Goal: Transaction & Acquisition: Purchase product/service

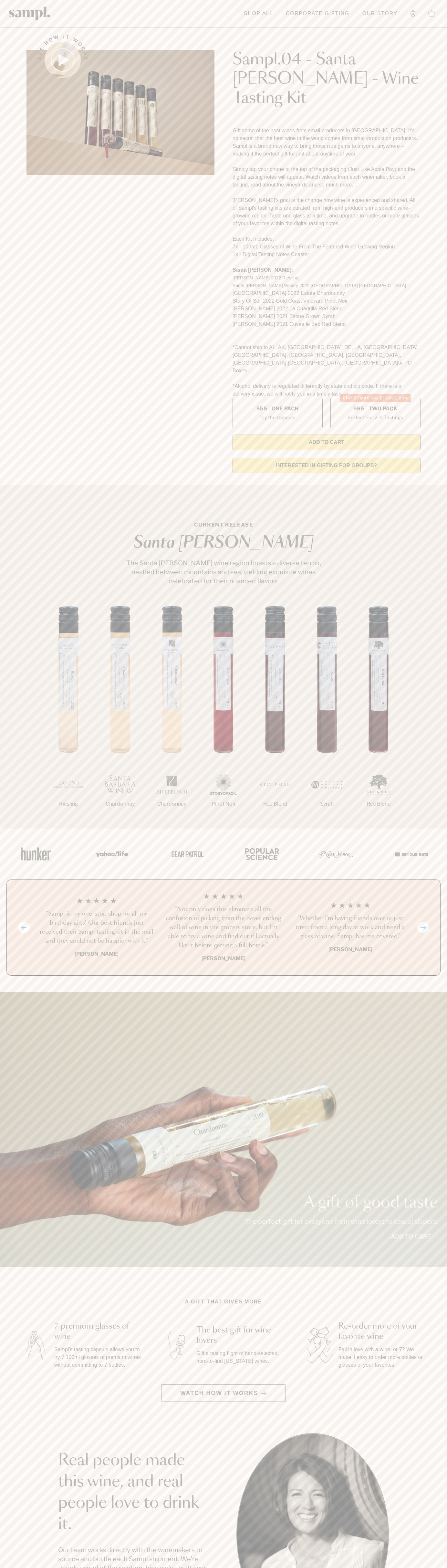
click at [184, 4] on header "Toggle navigation menu Shop All Corporate Gifting Our Story Account Story Shop …" at bounding box center [224, 13] width 447 height 27
click at [445, 1388] on main "See how it works Sampl.04 - Santa [PERSON_NAME] - Wine Tasting Kit Gift some of…" at bounding box center [224, 1229] width 447 height 2458
click at [355, 1567] on html "Skip to main content Toggle navigation menu Shop All Corporate Gifting Our Stor…" at bounding box center [224, 1304] width 447 height 2608
click at [22, 1448] on section "Real people made this wine, and real people love to drink it. Our team works di…" at bounding box center [224, 1533] width 447 height 201
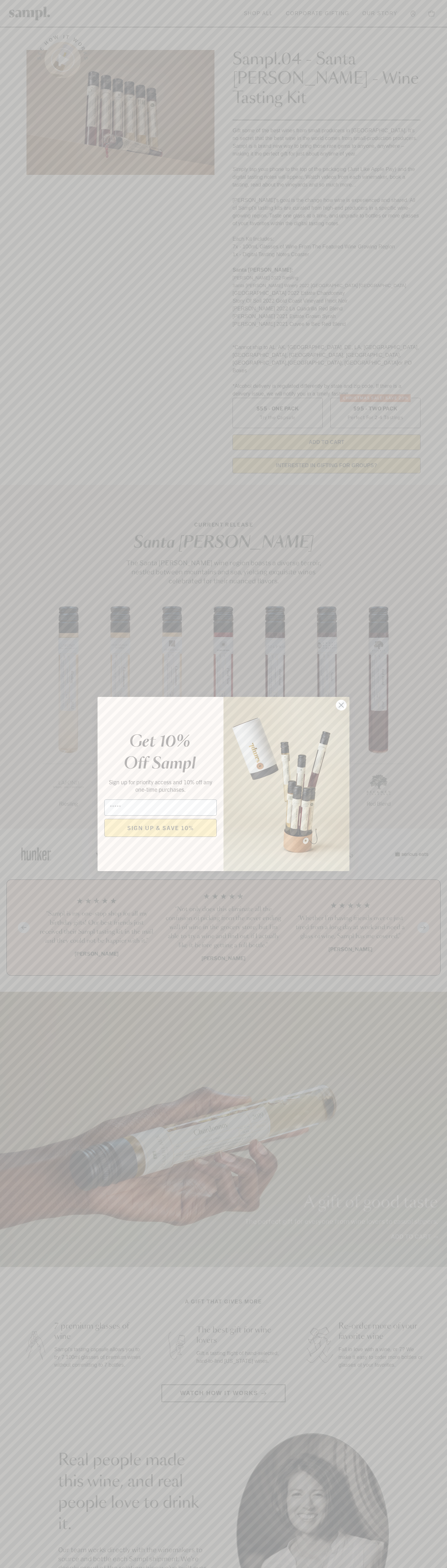
click at [341, 705] on icon "Close dialog" at bounding box center [341, 705] width 4 height 4
